Goal: Task Accomplishment & Management: Use online tool/utility

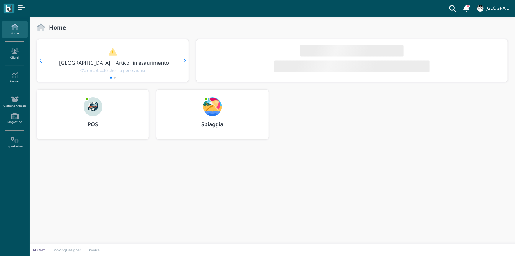
click at [212, 124] on b "Spiaggia" at bounding box center [212, 123] width 22 height 7
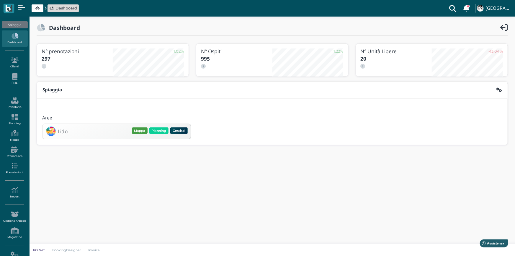
click at [142, 131] on button "Mappa" at bounding box center [140, 130] width 16 height 6
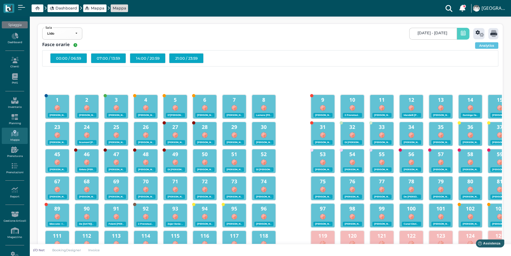
click at [460, 34] on span at bounding box center [463, 34] width 13 height 12
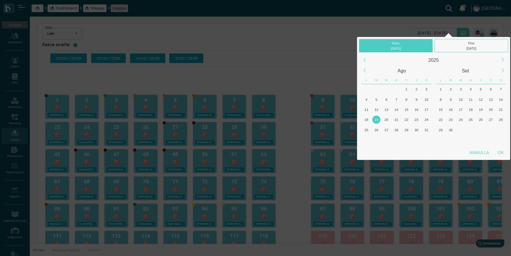
click at [376, 118] on div "19" at bounding box center [376, 119] width 8 height 8
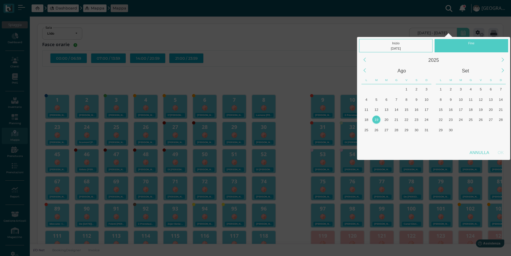
click at [376, 118] on div "19" at bounding box center [376, 119] width 8 height 8
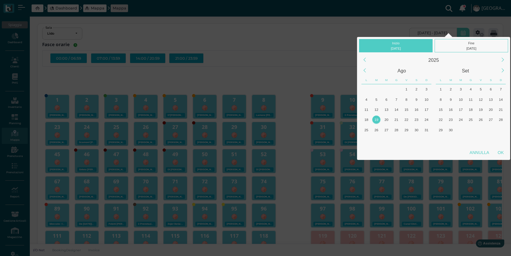
click at [376, 118] on div "19" at bounding box center [376, 119] width 8 height 8
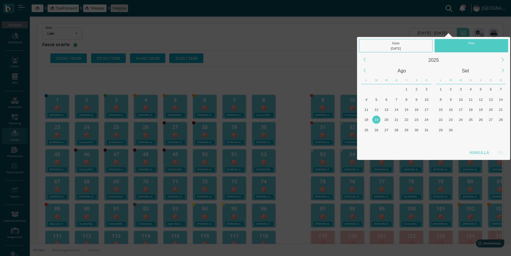
click at [375, 119] on div "19" at bounding box center [376, 119] width 8 height 8
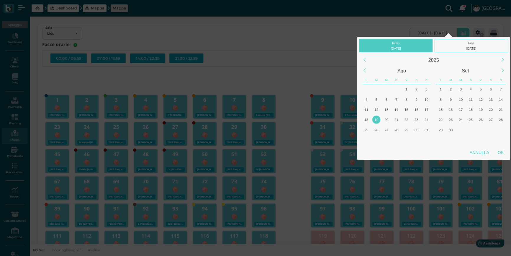
click at [376, 119] on div "19" at bounding box center [376, 119] width 8 height 8
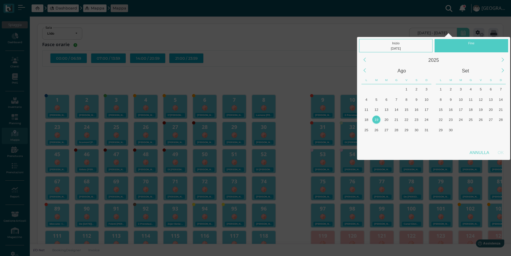
click at [376, 119] on div "19" at bounding box center [376, 119] width 8 height 8
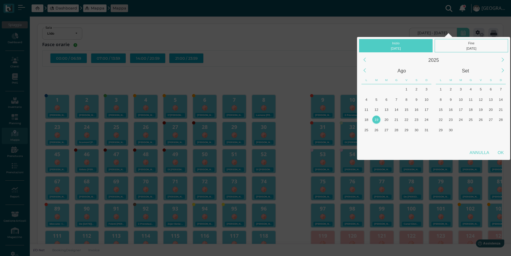
click at [375, 119] on div "19" at bounding box center [376, 119] width 8 height 8
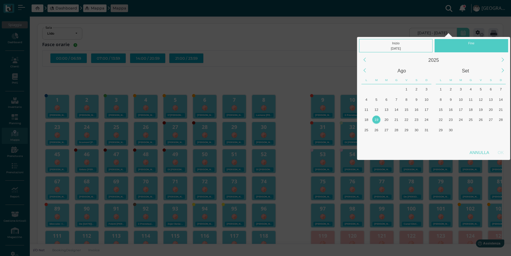
click at [375, 119] on div "19" at bounding box center [376, 119] width 8 height 8
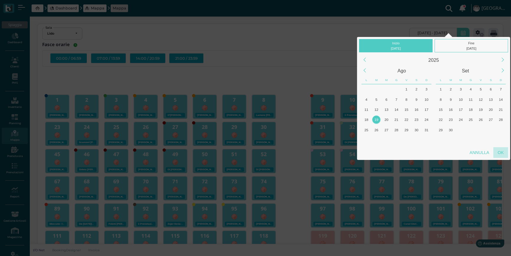
click at [499, 149] on div "OK" at bounding box center [500, 152] width 15 height 11
type input "19/08/2025 - 19/08/2025"
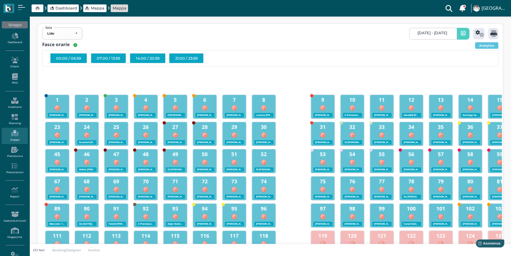
scroll to position [0, 53]
click at [476, 34] on icon at bounding box center [480, 33] width 9 height 7
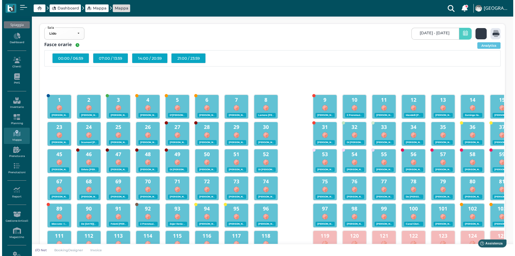
scroll to position [0, 0]
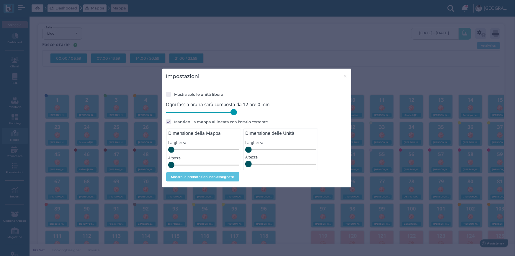
drag, startPoint x: 207, startPoint y: 114, endPoint x: 245, endPoint y: 117, distance: 37.6
type input "720"
click at [237, 115] on input "range" at bounding box center [201, 112] width 71 height 6
click at [344, 77] on span "×" at bounding box center [345, 76] width 4 height 8
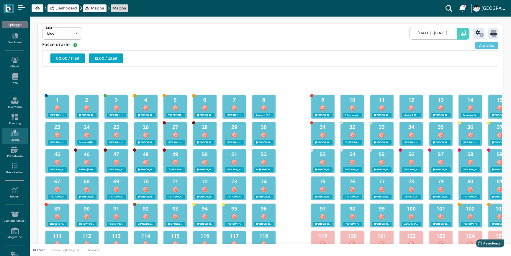
click at [104, 58] on div "12:00 / 23:59" at bounding box center [106, 58] width 34 height 10
click at [491, 34] on icon at bounding box center [494, 33] width 7 height 7
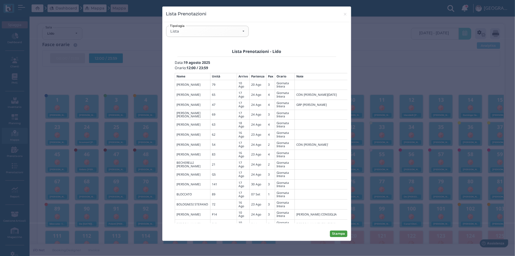
click at [342, 233] on button "Stampa" at bounding box center [338, 233] width 17 height 6
click at [244, 31] on div "Lista" at bounding box center [207, 31] width 74 height 5
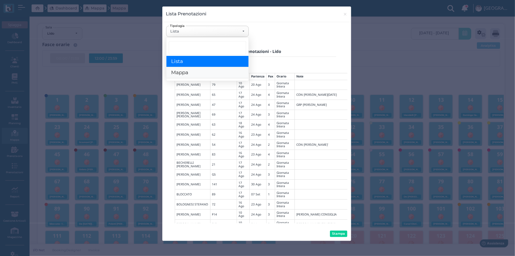
click at [180, 74] on span "Mappa" at bounding box center [179, 73] width 17 height 6
select select "map"
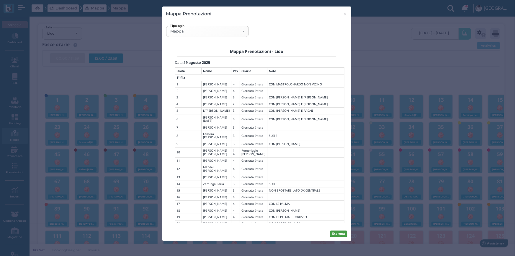
click at [340, 232] on button "Stampa" at bounding box center [338, 233] width 17 height 6
click at [344, 15] on span "×" at bounding box center [345, 14] width 4 height 8
